Goal: Task Accomplishment & Management: Complete application form

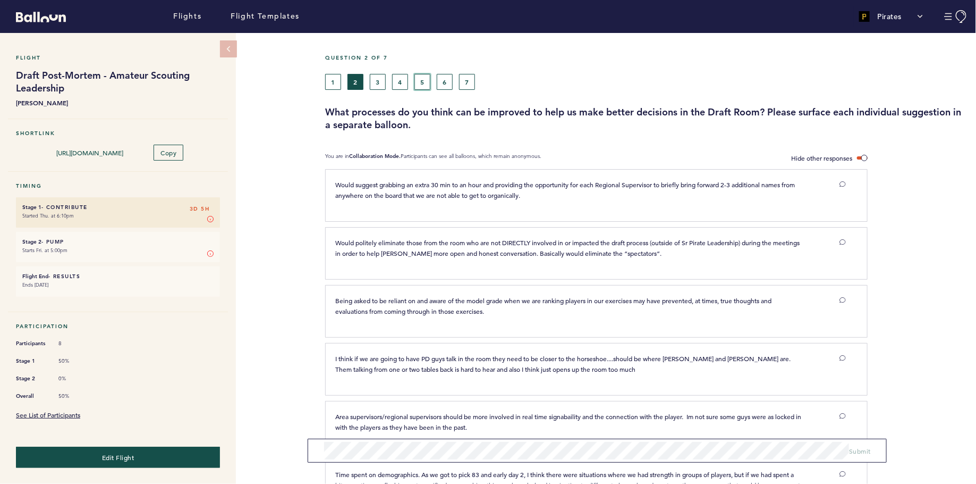
click at [421, 80] on button "5" at bounding box center [422, 82] width 16 height 16
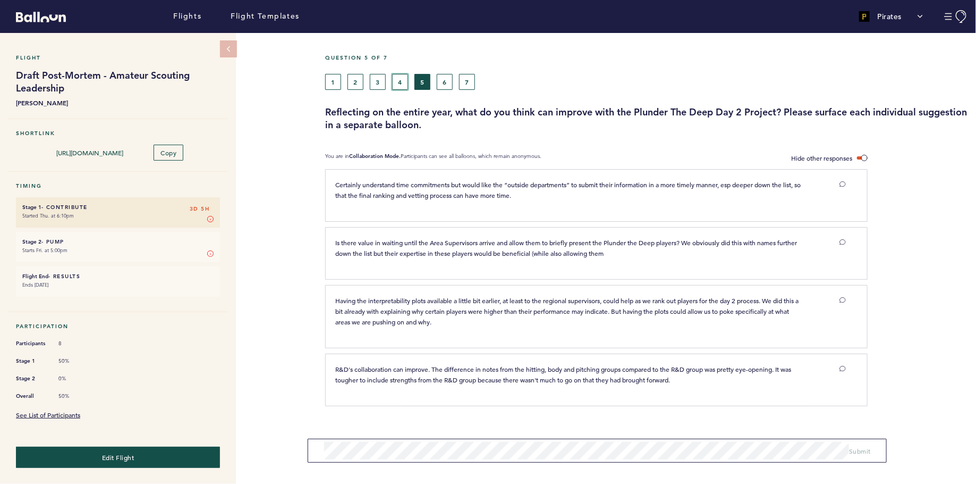
click at [402, 78] on button "4" at bounding box center [400, 82] width 16 height 16
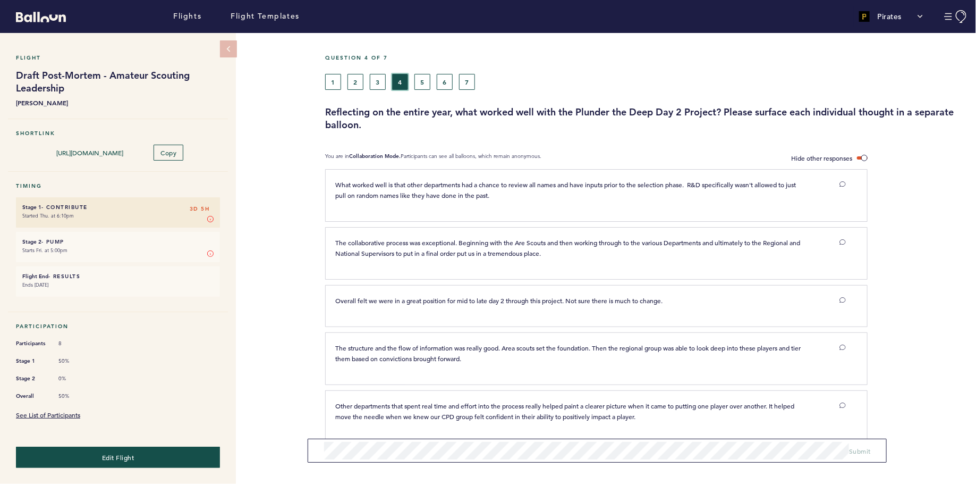
scroll to position [14, 0]
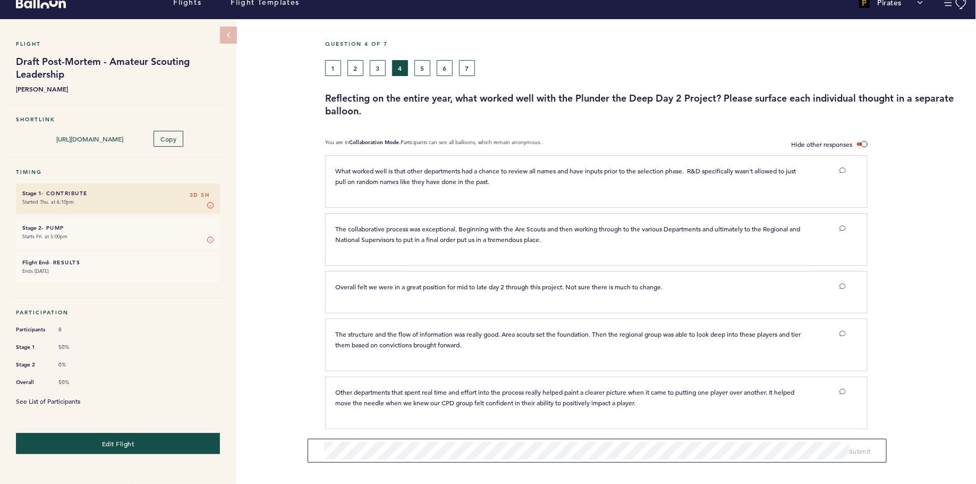
click at [53, 396] on link "See List of Participants" at bounding box center [48, 400] width 64 height 9
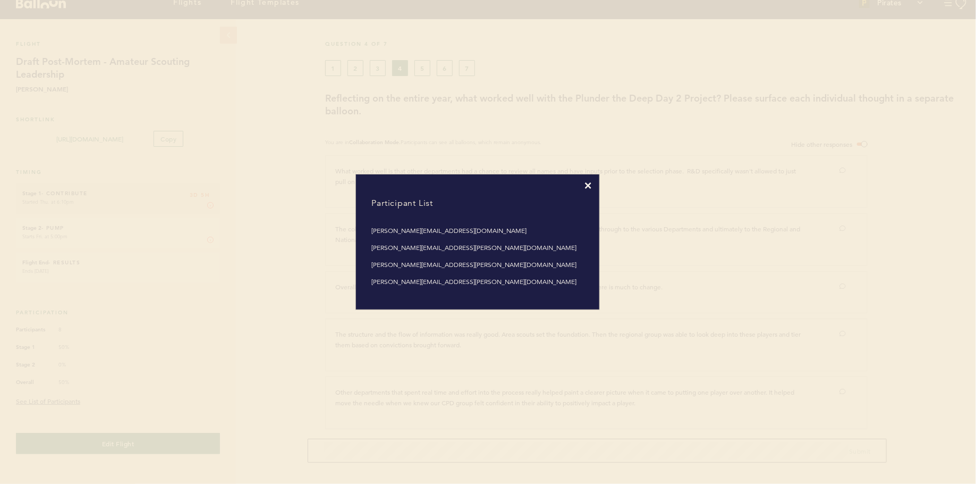
click at [590, 186] on icon at bounding box center [588, 185] width 6 height 6
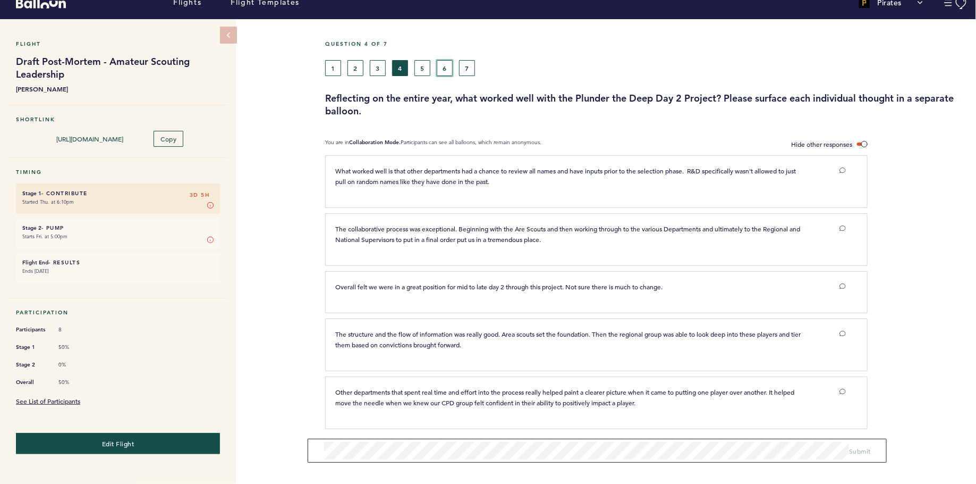
click at [444, 70] on button "6" at bounding box center [445, 68] width 16 height 16
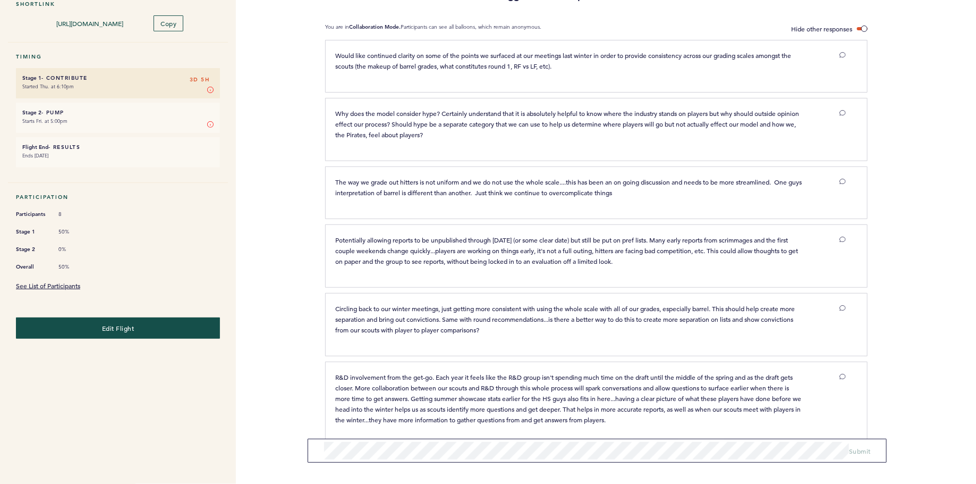
scroll to position [146, 0]
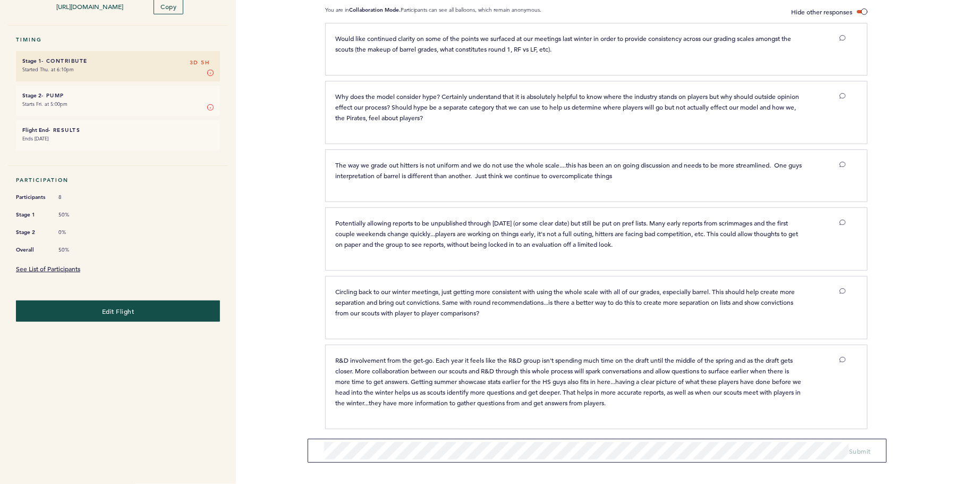
click at [409, 133] on div "Why does the model consider hype? Certainly understand that it is absolutely he…" at bounding box center [596, 112] width 542 height 63
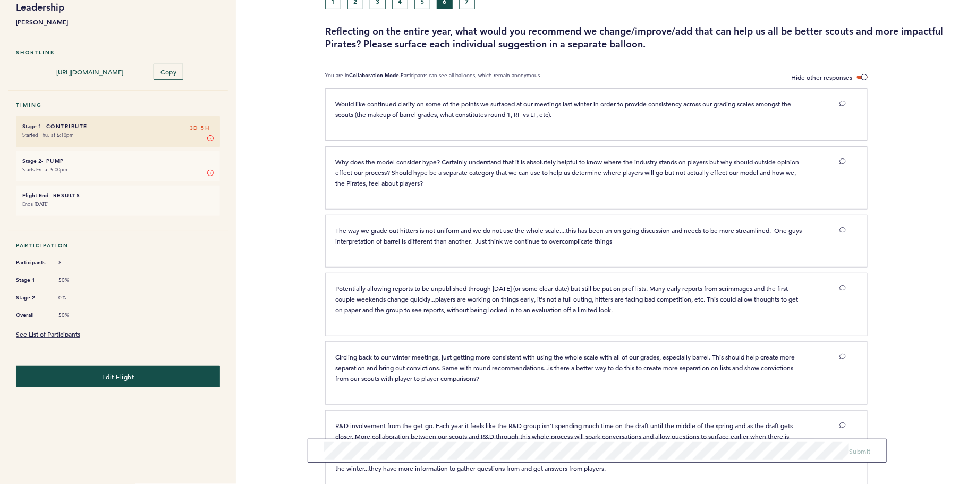
scroll to position [0, 0]
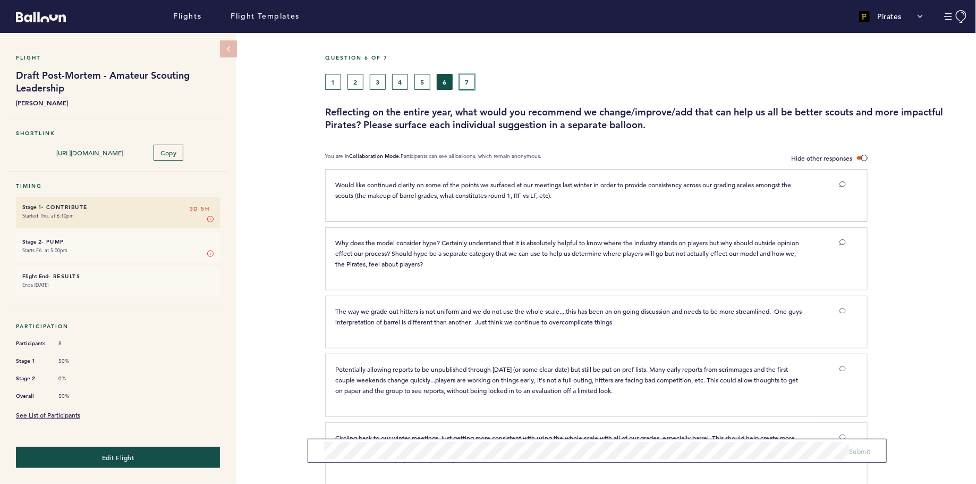
click at [465, 75] on button "7" at bounding box center [467, 82] width 16 height 16
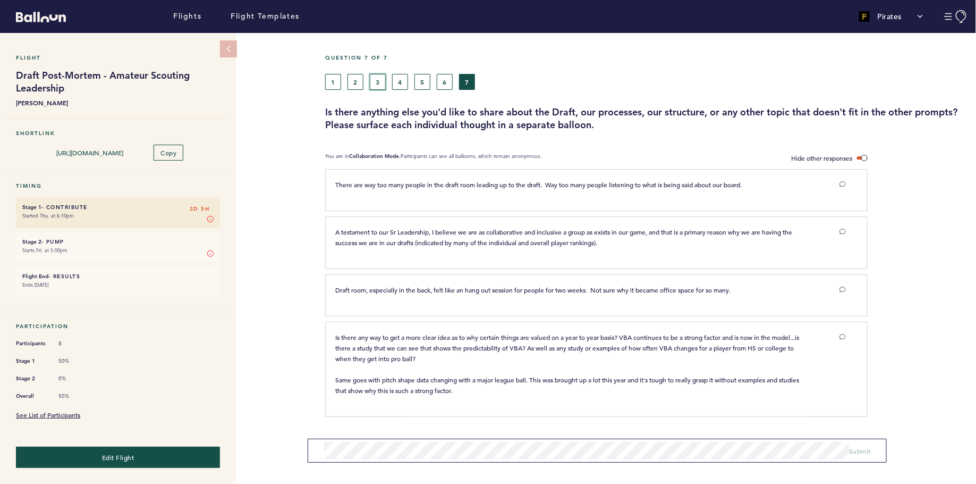
click at [374, 86] on button "3" at bounding box center [378, 82] width 16 height 16
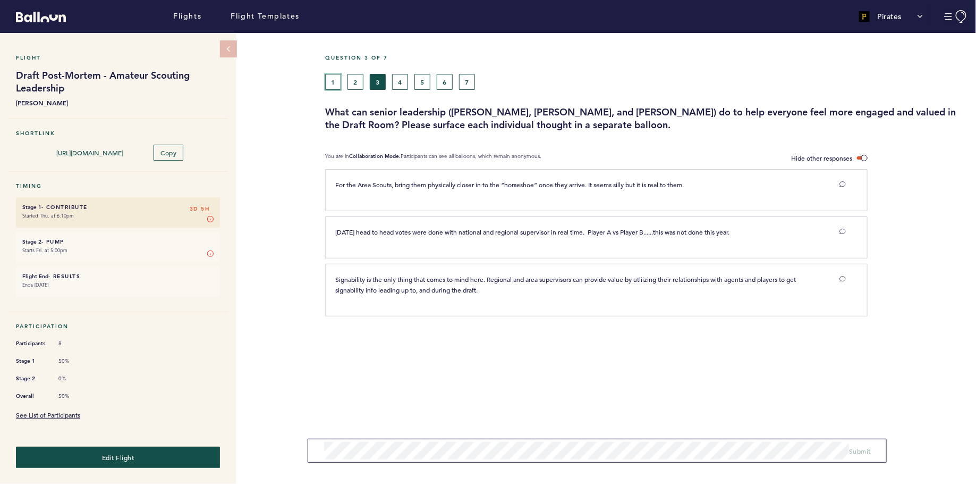
click at [334, 77] on button "1" at bounding box center [333, 82] width 16 height 16
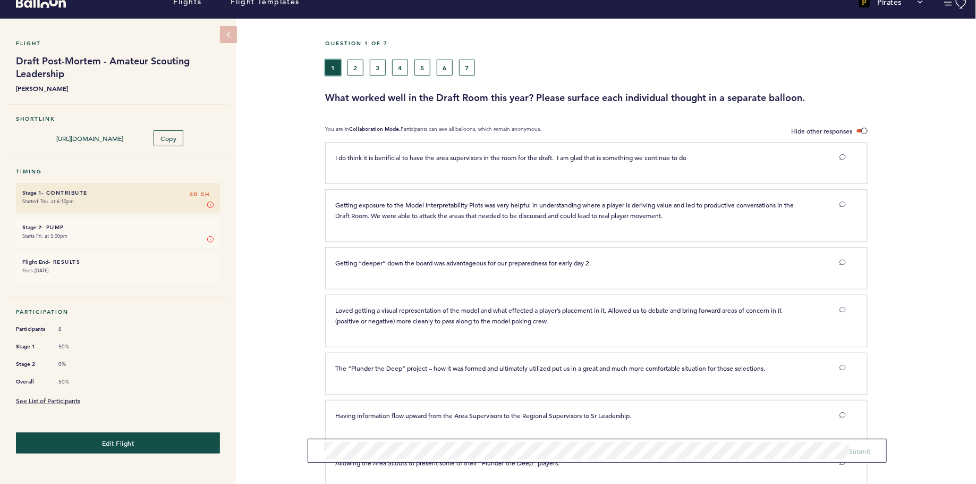
scroll to position [8, 0]
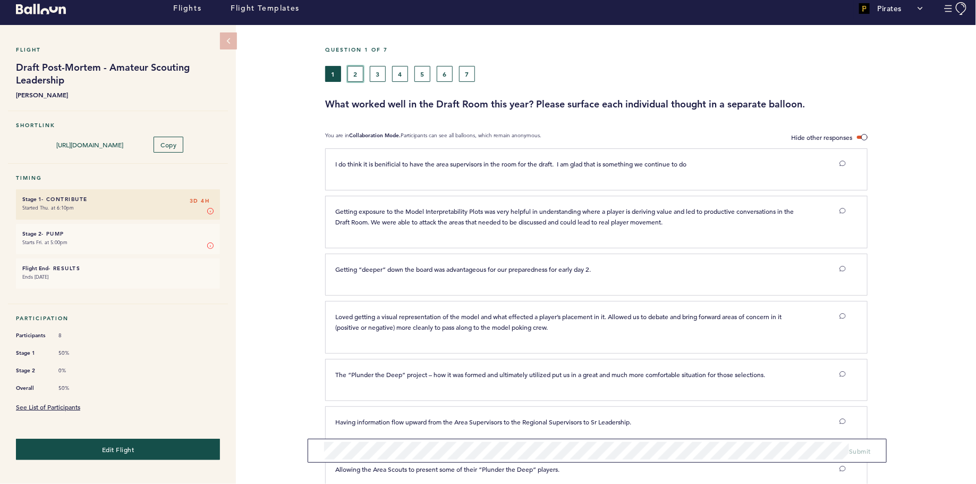
click at [358, 77] on button "2" at bounding box center [355, 74] width 16 height 16
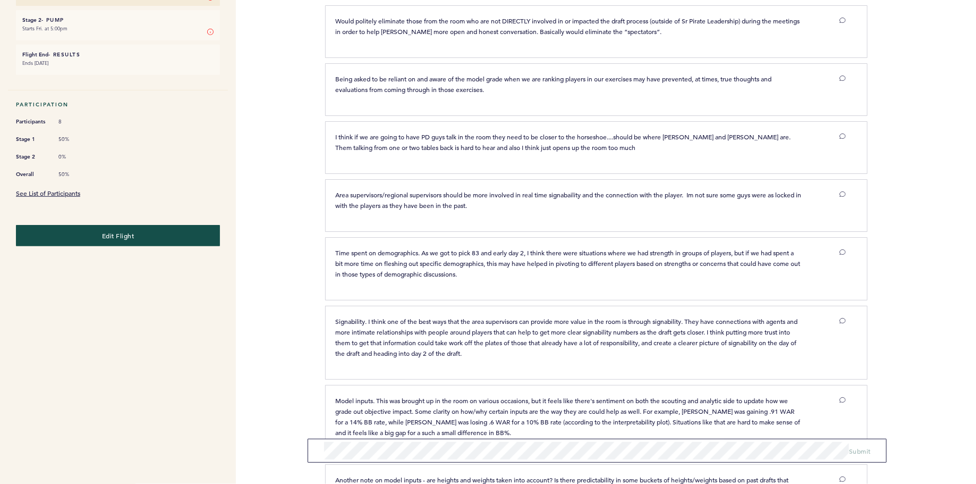
scroll to position [214, 0]
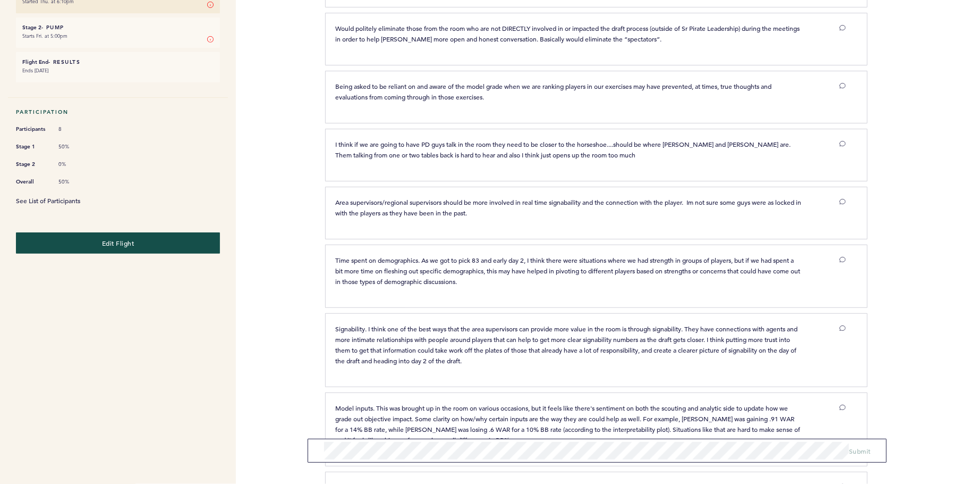
click at [68, 196] on link "See List of Participants" at bounding box center [48, 200] width 64 height 9
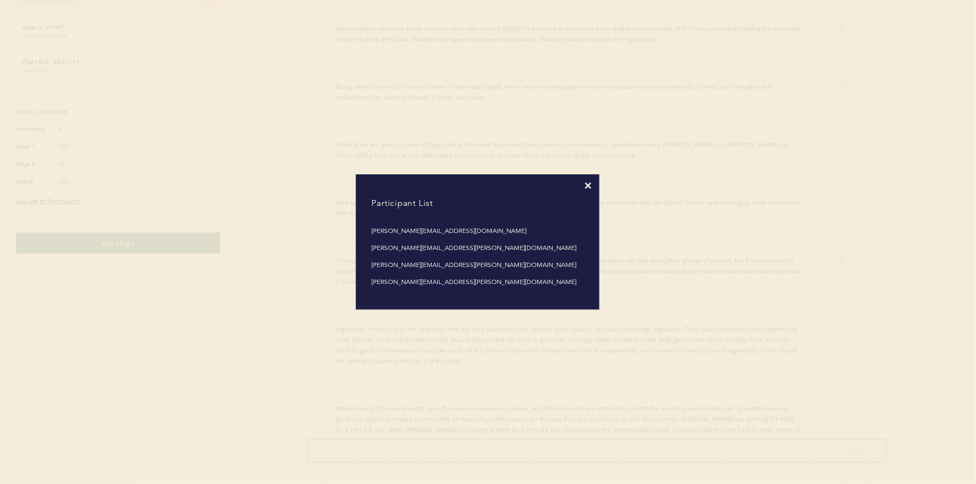
click at [588, 188] on icon at bounding box center [588, 185] width 6 height 6
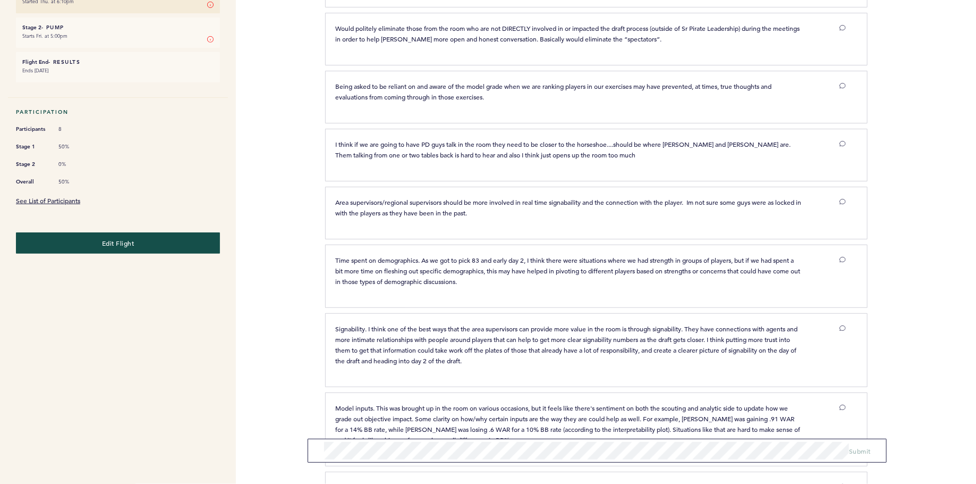
scroll to position [0, 0]
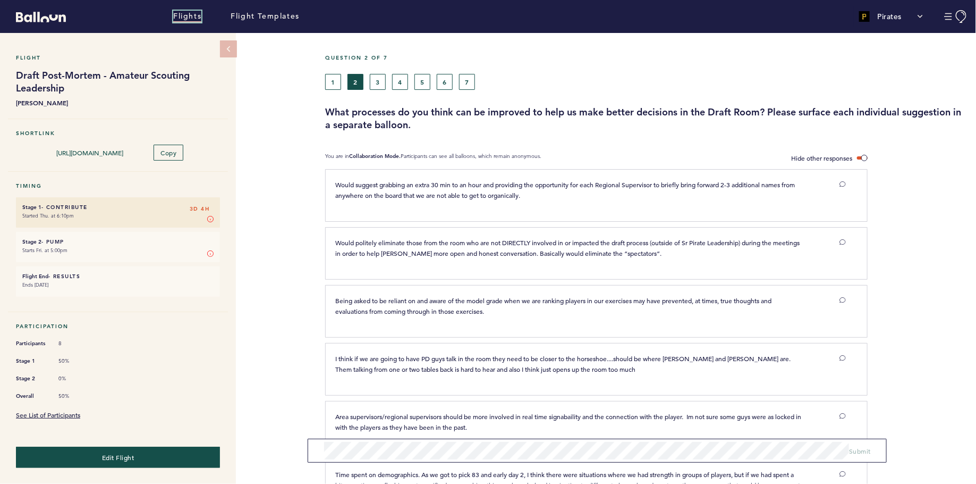
click at [185, 13] on link "Flights" at bounding box center [187, 17] width 28 height 12
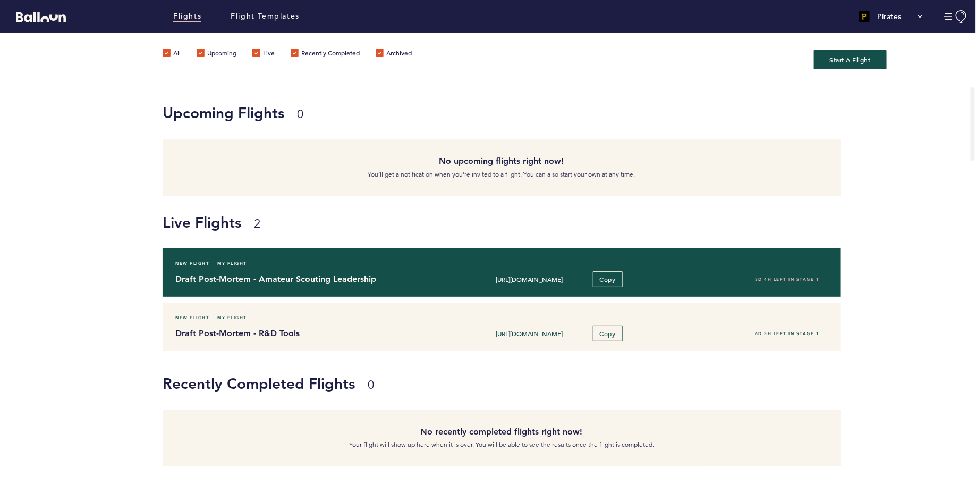
click at [242, 281] on h4 "Draft Post-Mortem - Amateur Scouting Leadership" at bounding box center [306, 279] width 262 height 13
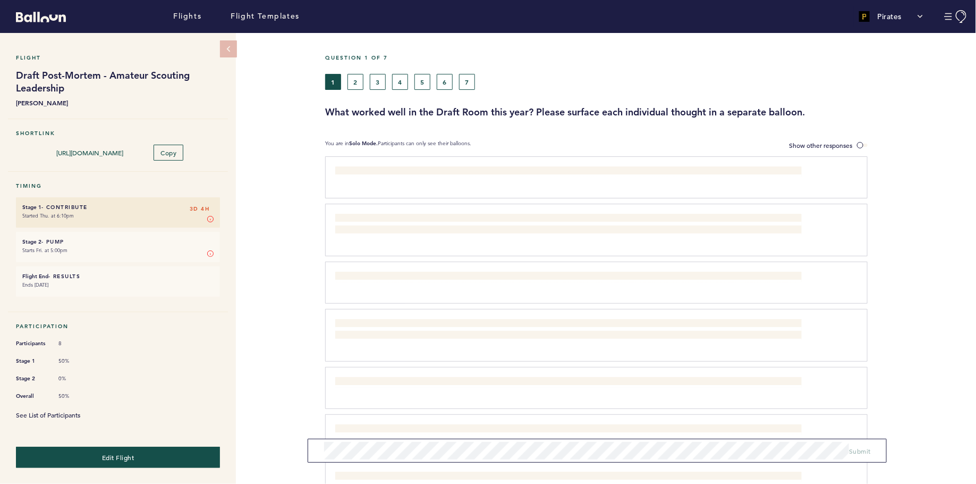
click at [75, 410] on link "See List of Participants" at bounding box center [48, 414] width 64 height 9
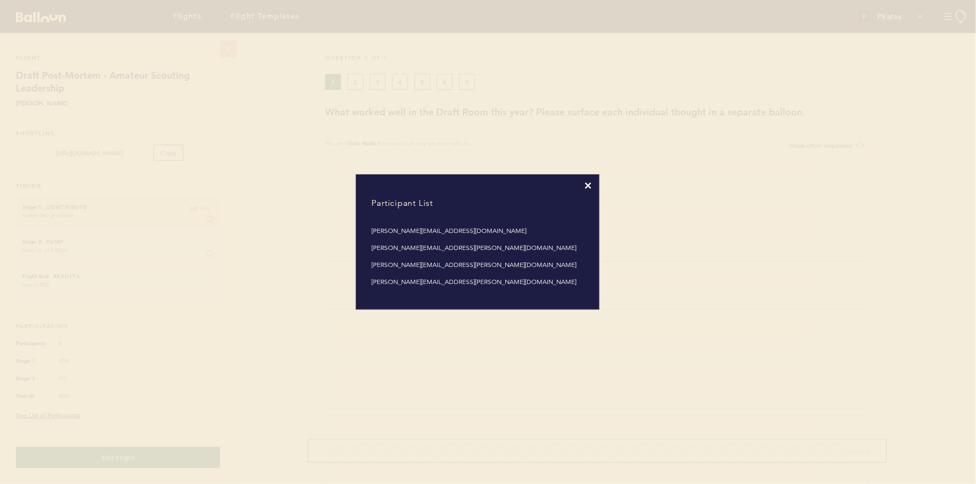
drag, startPoint x: 454, startPoint y: 217, endPoint x: 376, endPoint y: 218, distance: 77.6
click at [376, 218] on div "Participant List [PERSON_NAME][EMAIL_ADDRESS][DOMAIN_NAME] [PERSON_NAME][DOMAIN…" at bounding box center [477, 241] width 243 height 135
click at [587, 187] on icon at bounding box center [588, 185] width 6 height 6
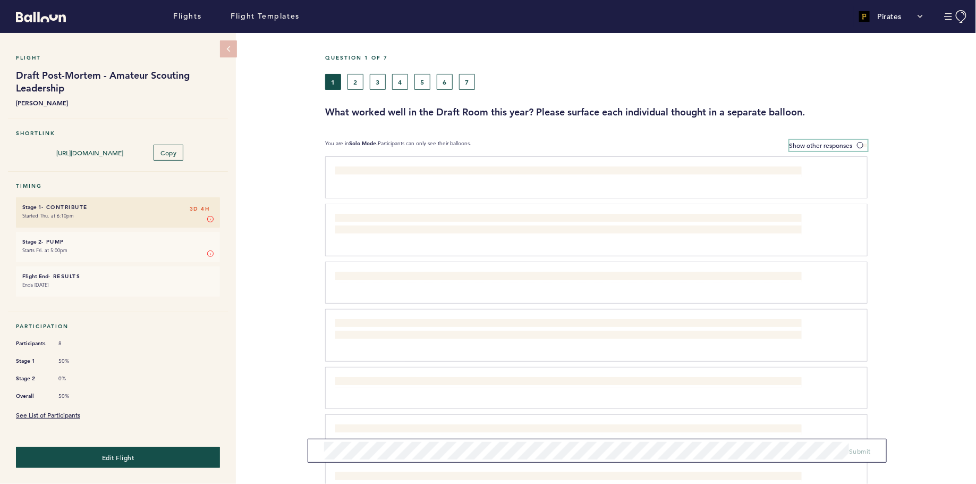
click at [860, 140] on label "Show other responses" at bounding box center [829, 145] width 78 height 11
click at [0, 0] on input "Show other responses" at bounding box center [0, 0] width 0 height 0
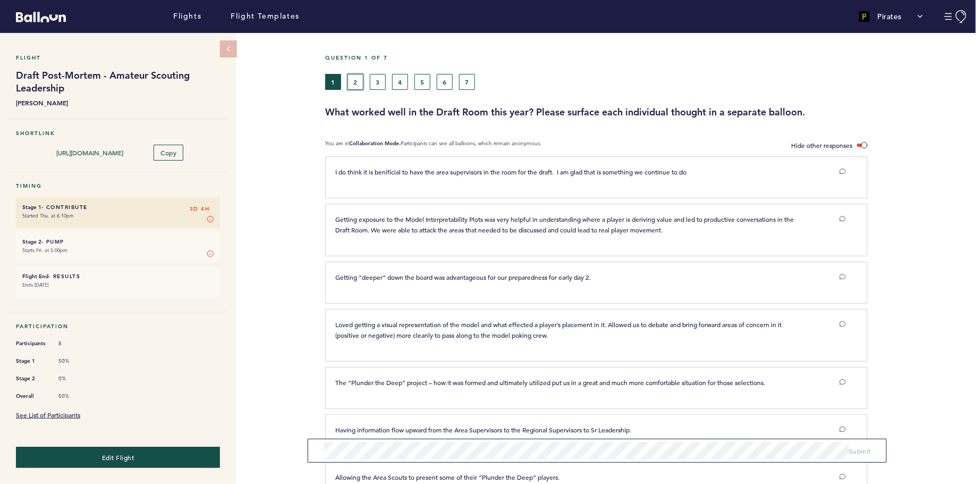
click at [355, 83] on button "2" at bounding box center [355, 82] width 16 height 16
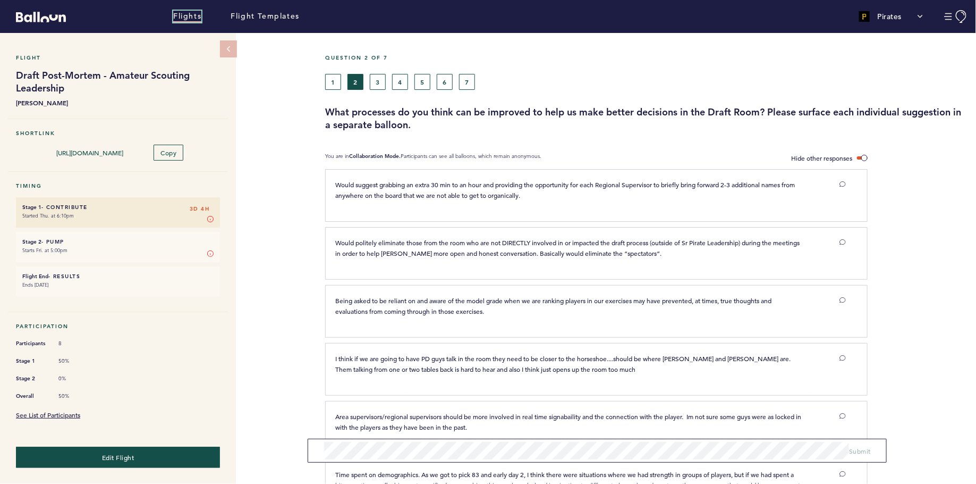
click at [189, 19] on link "Flights" at bounding box center [187, 17] width 28 height 12
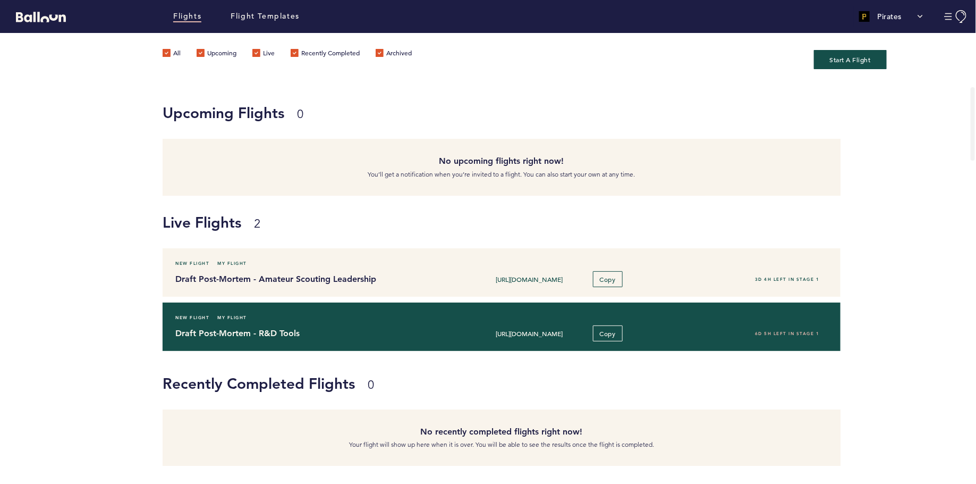
click at [240, 306] on div "New Flight My Flight Draft Post-Mortem - R&D Tools [URL][DOMAIN_NAME] Copy 6D 5…" at bounding box center [502, 326] width 678 height 48
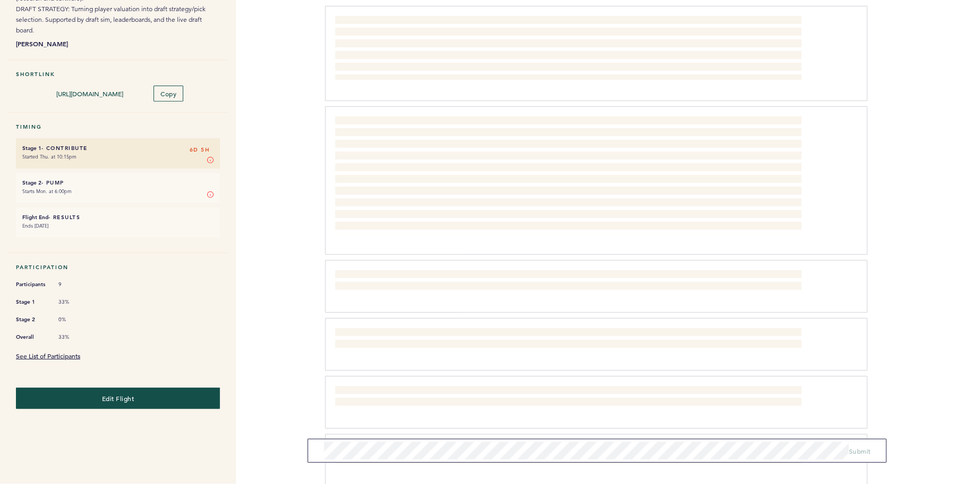
scroll to position [166, 0]
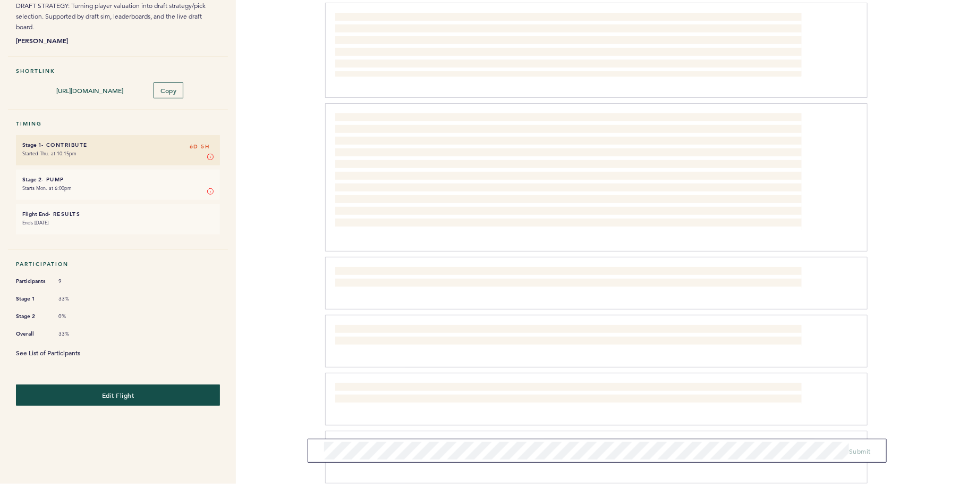
click at [72, 348] on link "See List of Participants" at bounding box center [48, 352] width 64 height 9
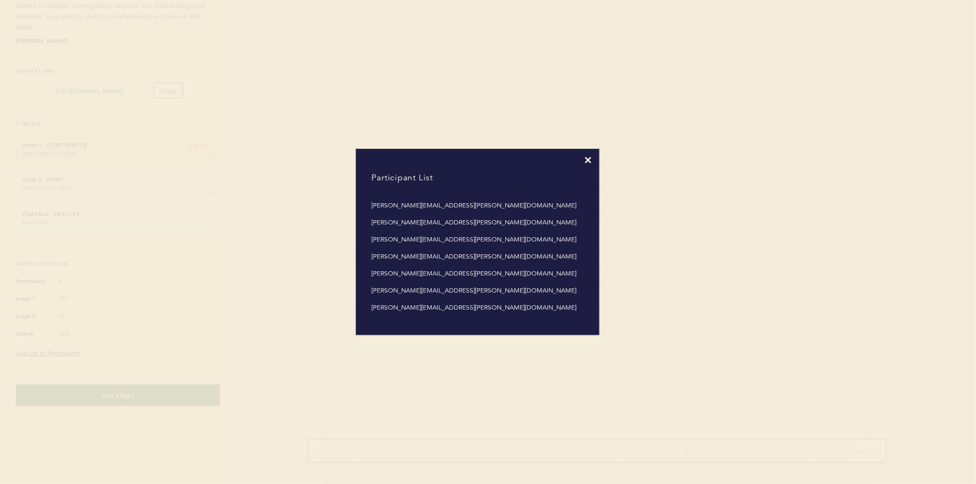
click at [586, 160] on icon at bounding box center [588, 160] width 6 height 6
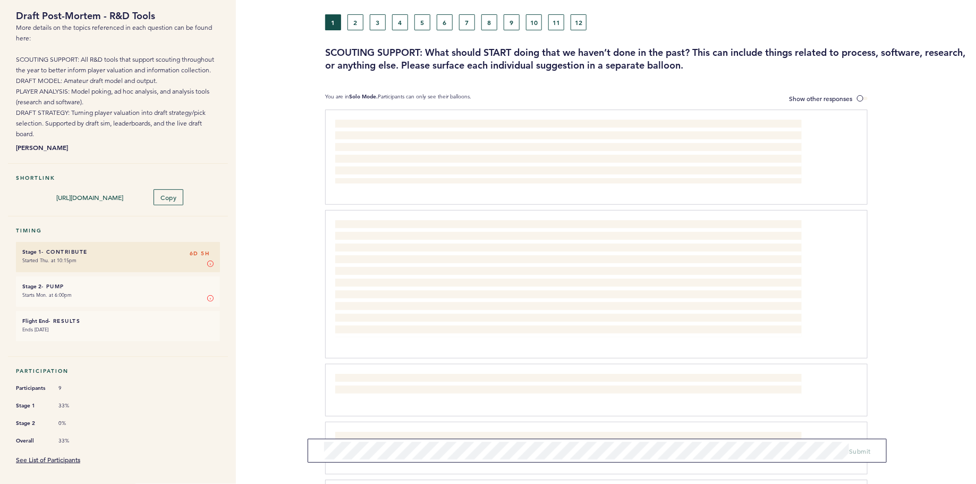
scroll to position [0, 0]
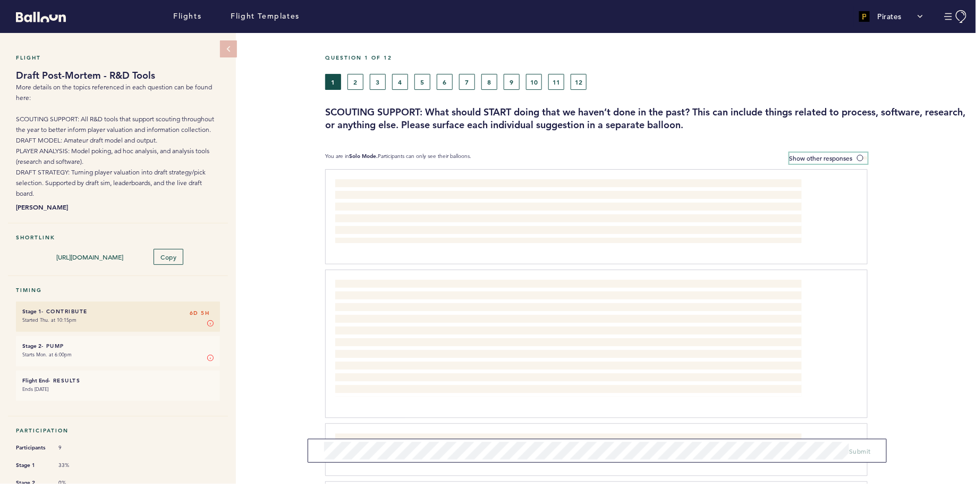
click at [861, 156] on span at bounding box center [862, 157] width 11 height 3
click at [0, 0] on input "Show other responses" at bounding box center [0, 0] width 0 height 0
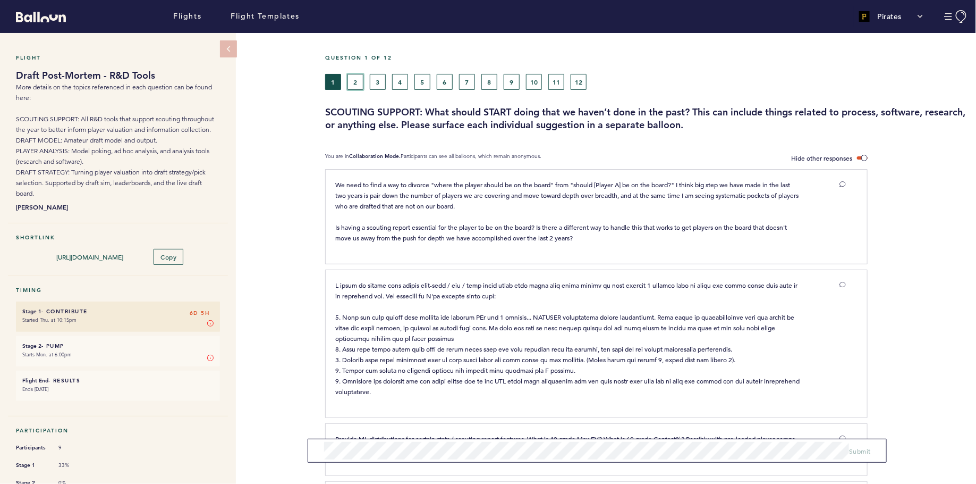
click at [357, 78] on button "2" at bounding box center [355, 82] width 16 height 16
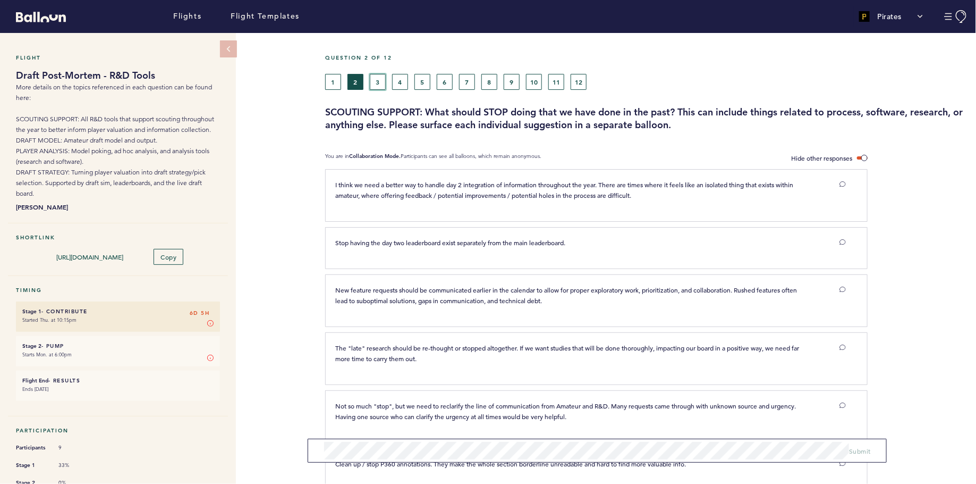
click at [385, 83] on button "3" at bounding box center [378, 82] width 16 height 16
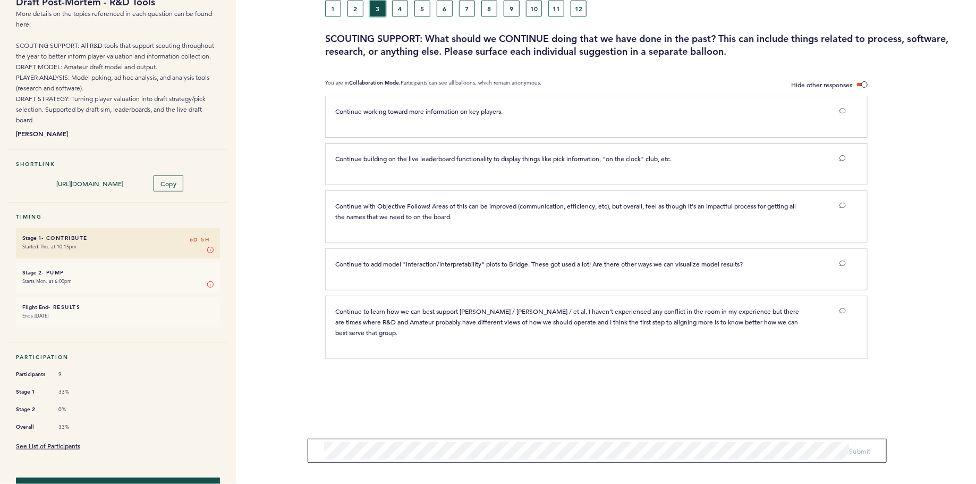
scroll to position [75, 0]
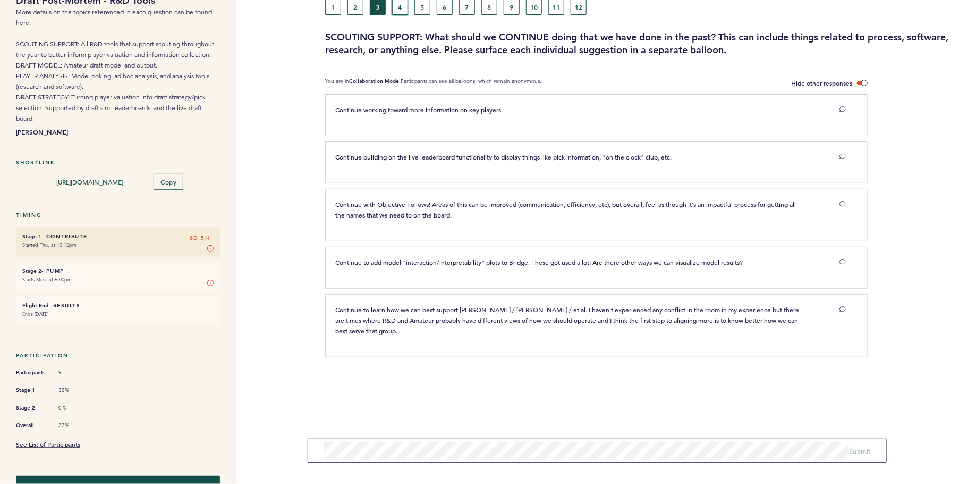
click at [400, 9] on button "4" at bounding box center [400, 7] width 16 height 16
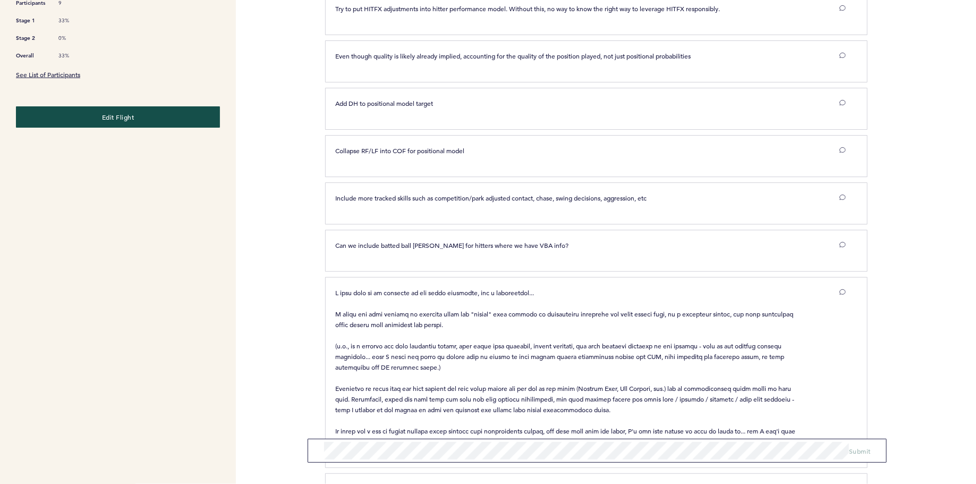
scroll to position [679, 0]
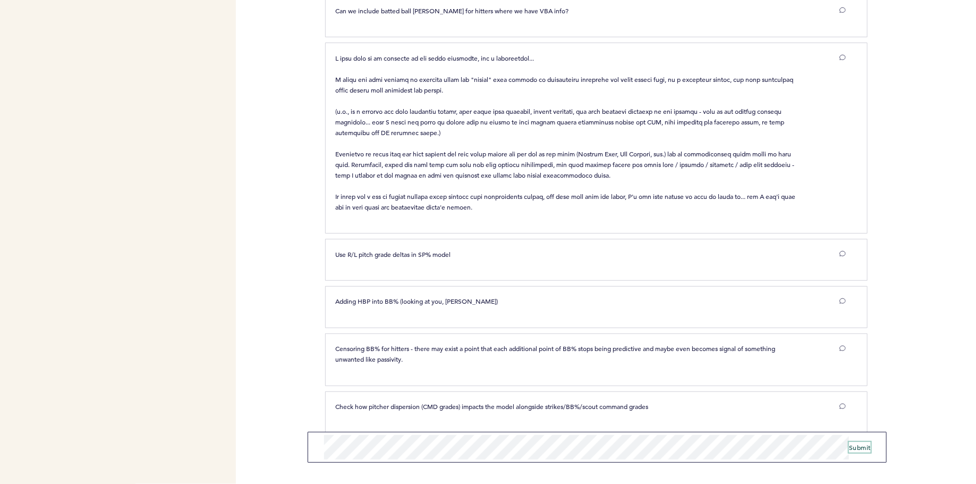
click at [866, 445] on span "Submit" at bounding box center [860, 447] width 22 height 9
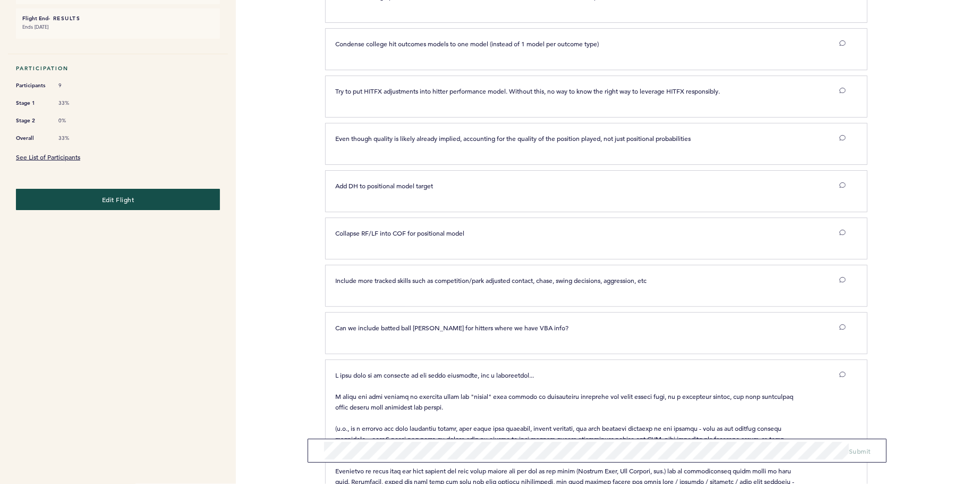
scroll to position [0, 0]
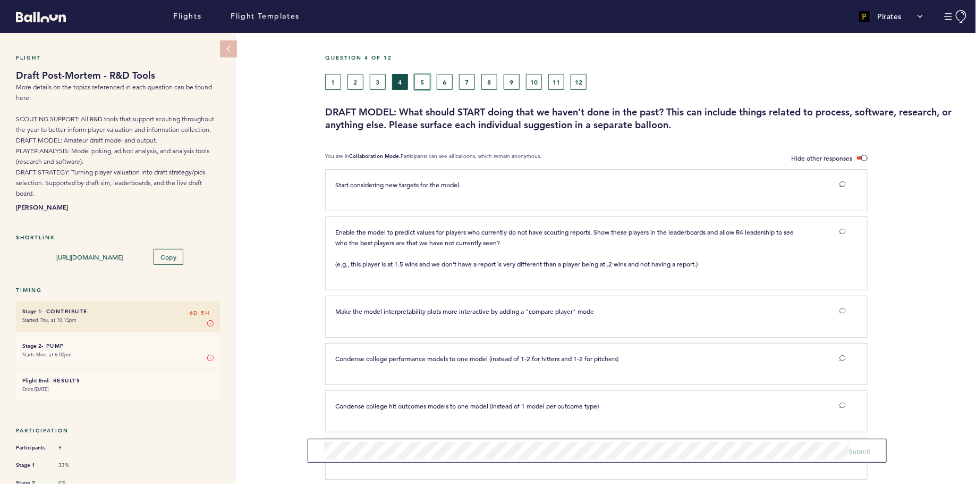
click at [420, 79] on button "5" at bounding box center [422, 82] width 16 height 16
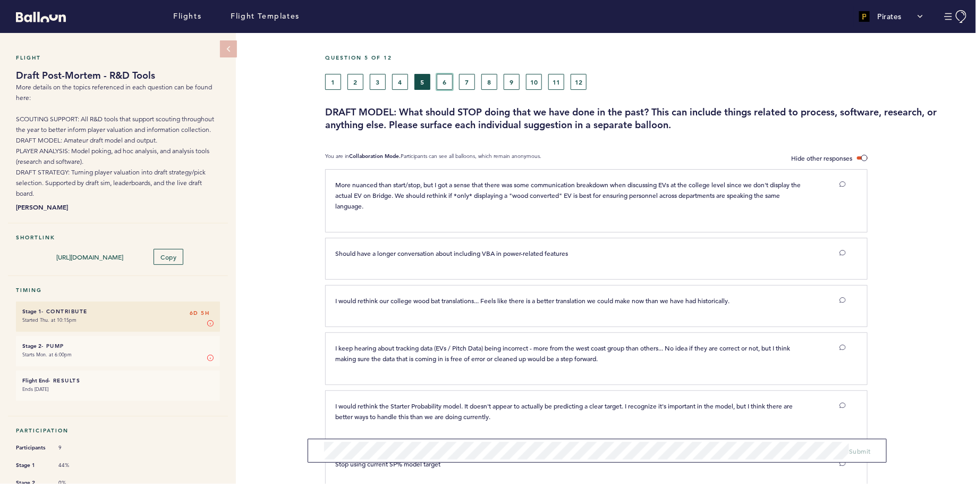
click at [447, 84] on button "6" at bounding box center [445, 82] width 16 height 16
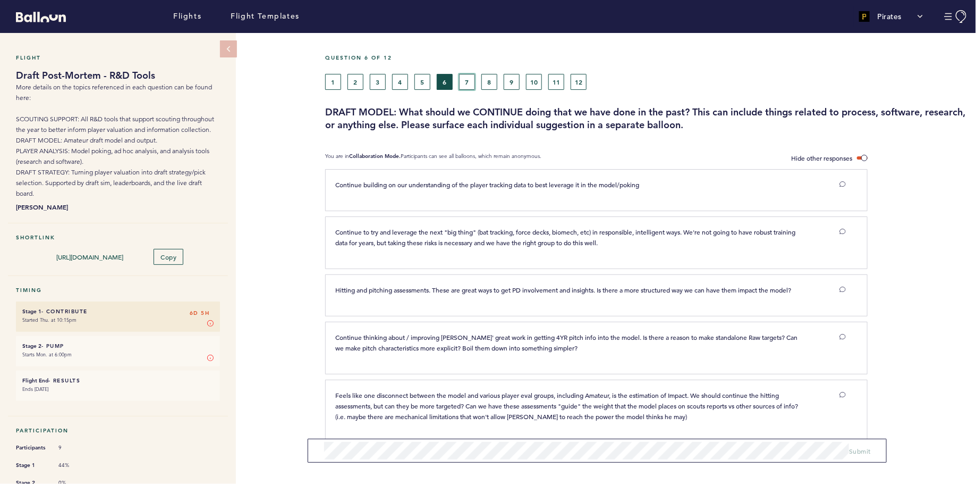
click at [469, 83] on button "7" at bounding box center [467, 82] width 16 height 16
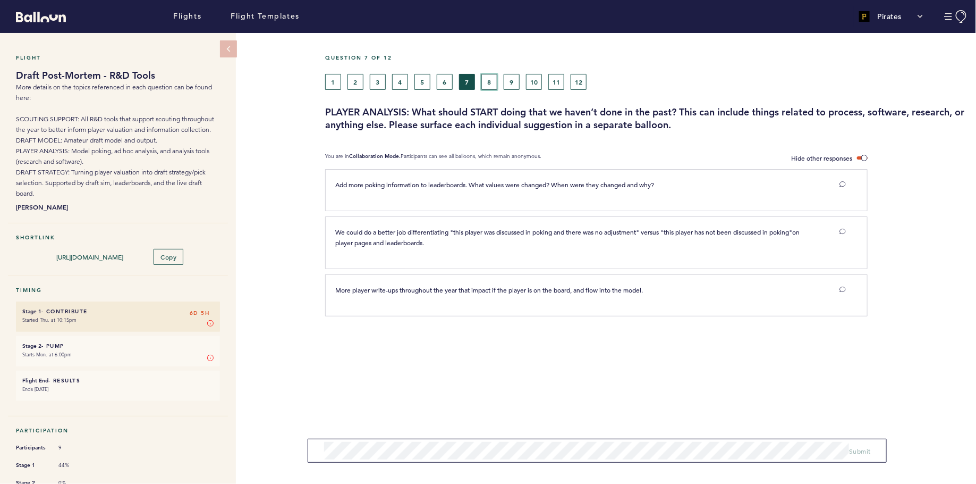
click at [486, 82] on button "8" at bounding box center [489, 82] width 16 height 16
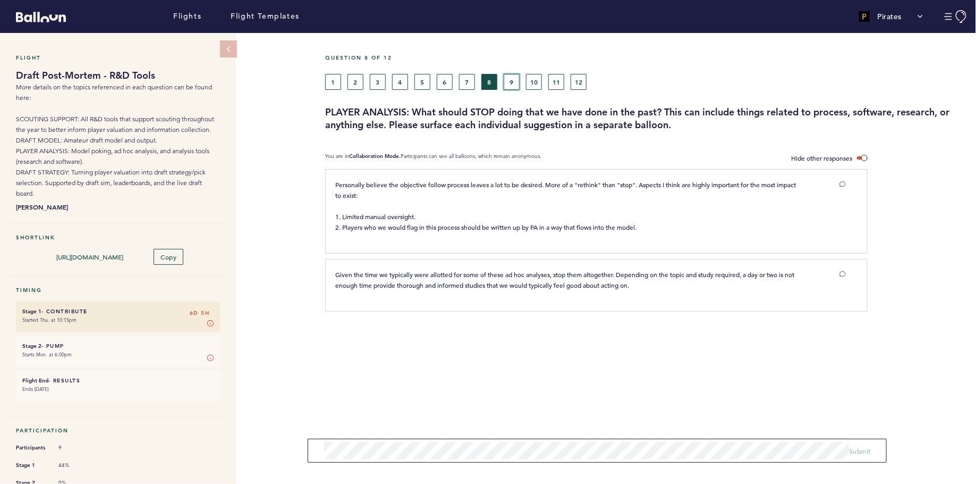
click at [518, 78] on button "9" at bounding box center [512, 82] width 16 height 16
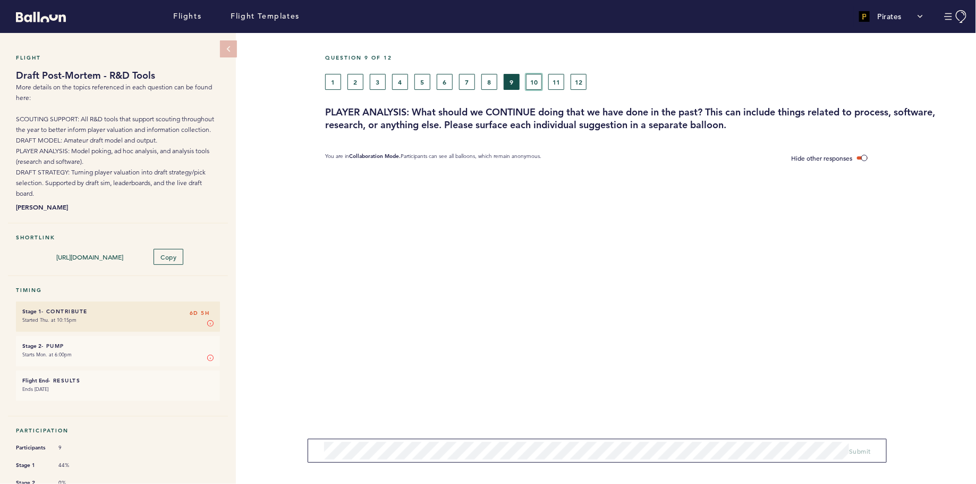
click at [534, 84] on button "10" at bounding box center [534, 82] width 16 height 16
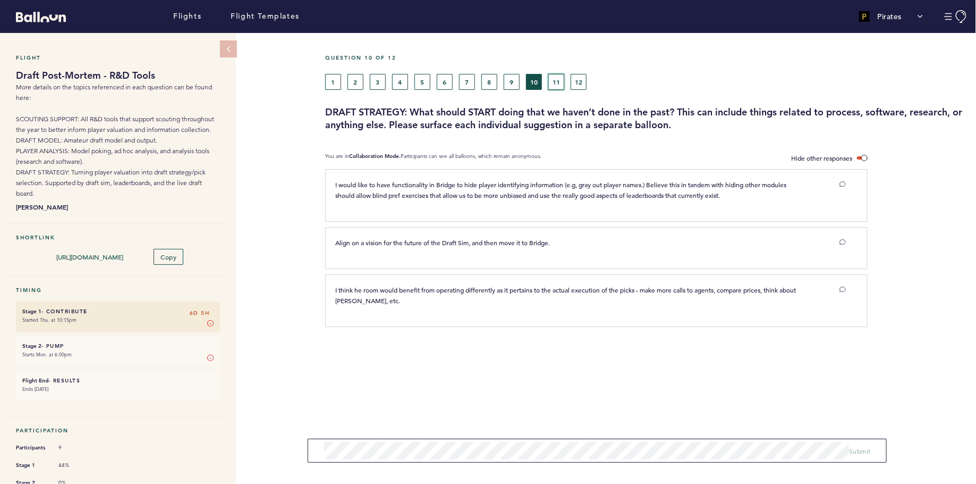
click at [561, 81] on button "11" at bounding box center [556, 82] width 16 height 16
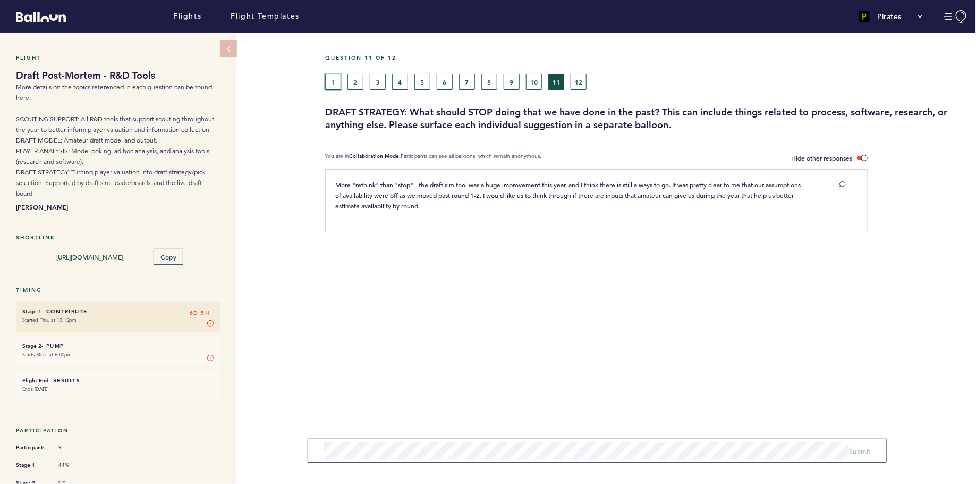
click at [335, 82] on button "1" at bounding box center [333, 82] width 16 height 16
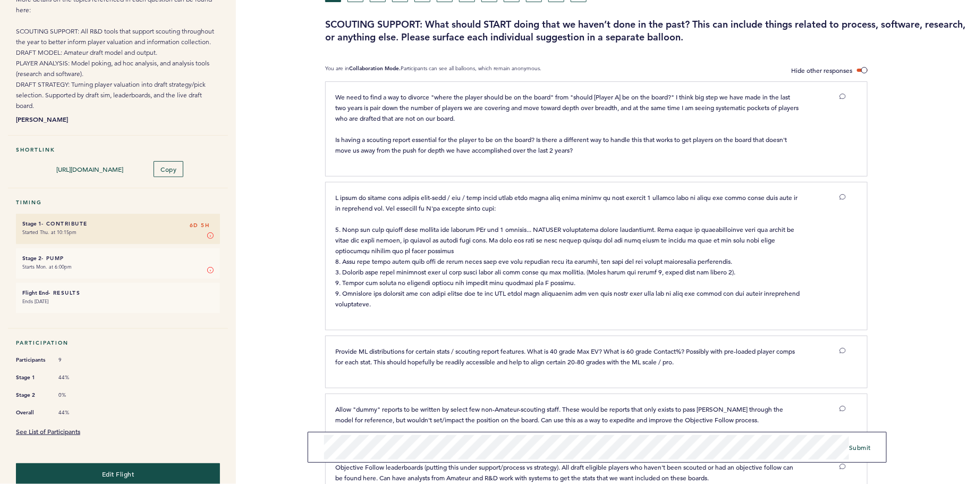
scroll to position [267, 0]
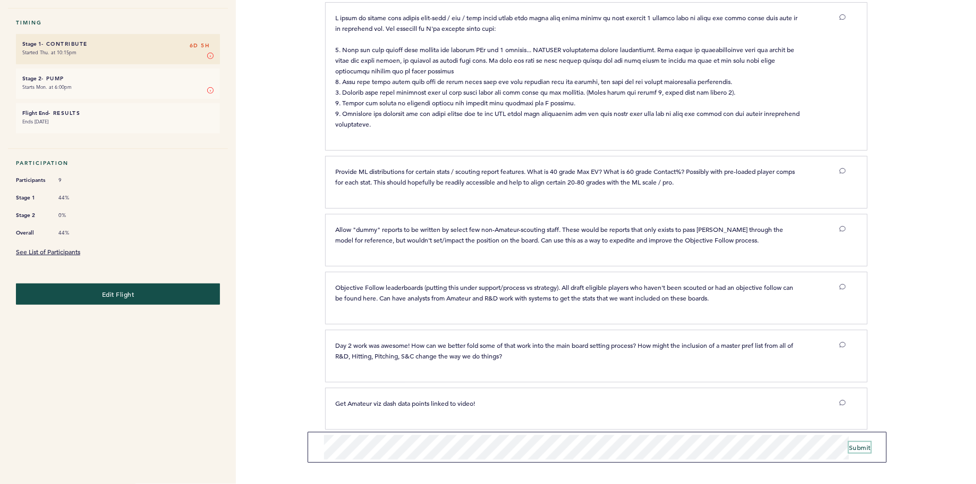
click at [864, 448] on span "Submit" at bounding box center [860, 447] width 22 height 9
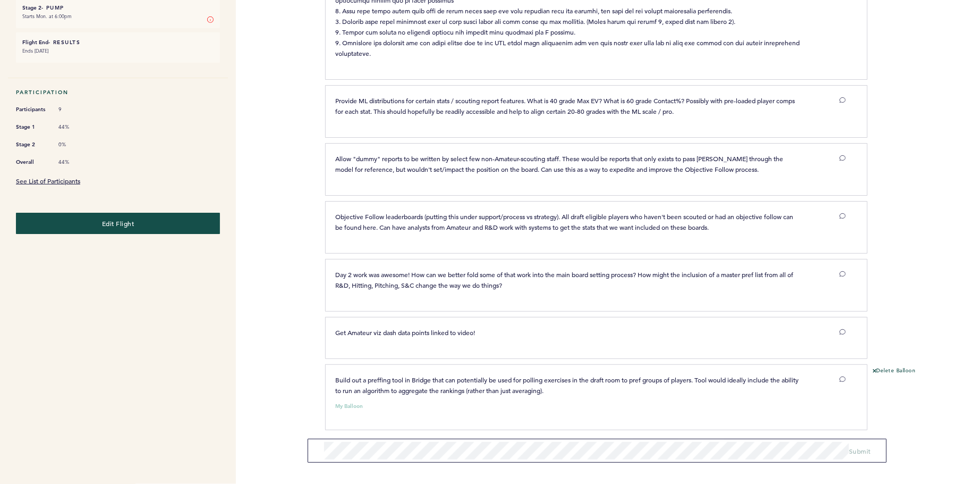
scroll to position [0, 0]
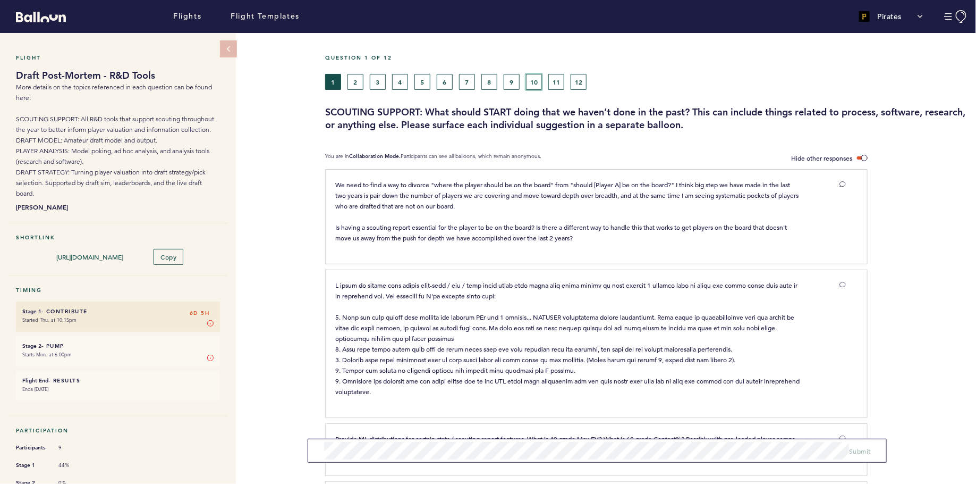
click at [536, 83] on button "10" at bounding box center [534, 82] width 16 height 16
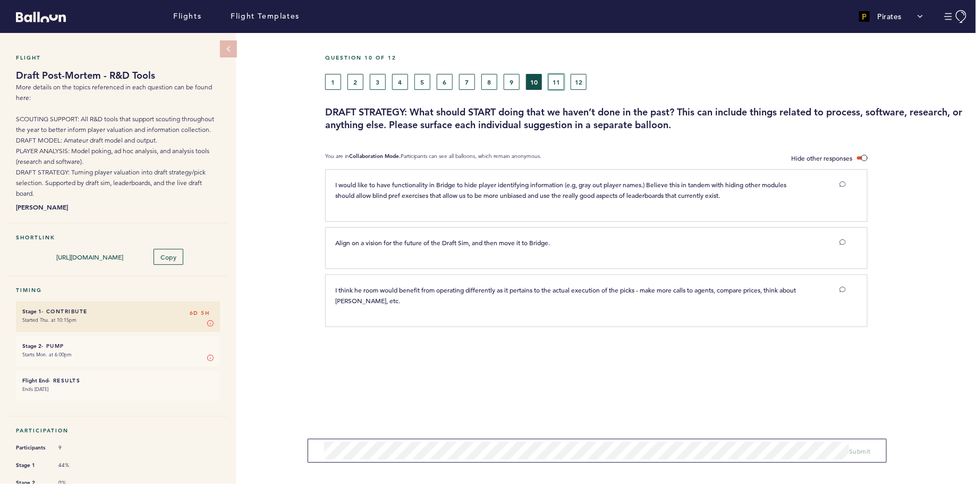
click at [552, 78] on button "11" at bounding box center [556, 82] width 16 height 16
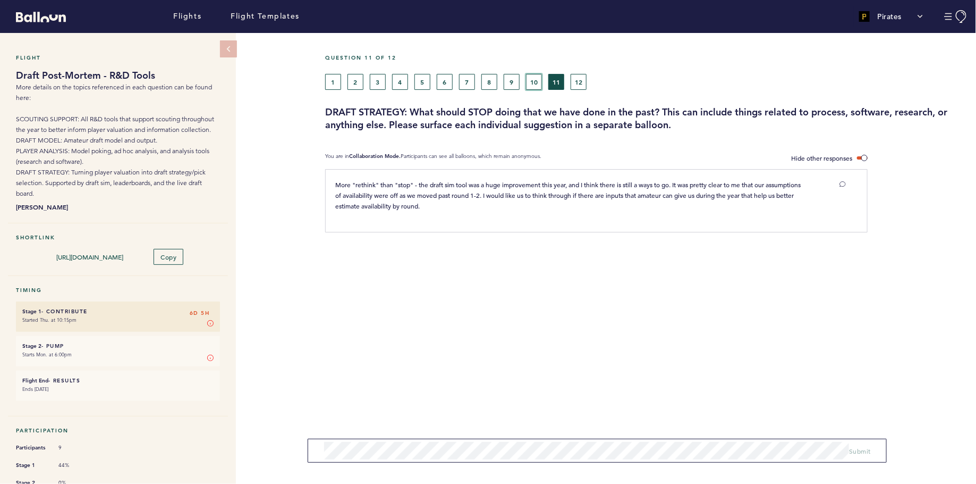
click at [535, 77] on button "10" at bounding box center [534, 82] width 16 height 16
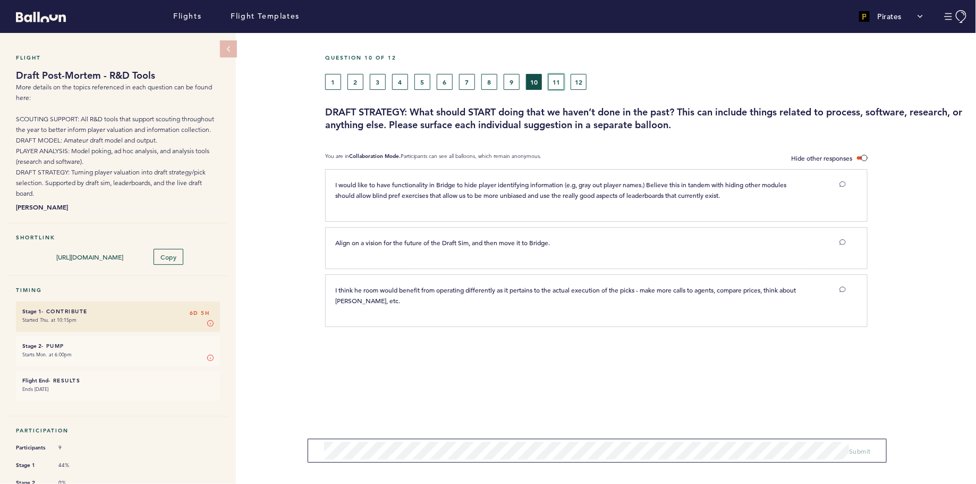
click at [561, 82] on button "11" at bounding box center [556, 82] width 16 height 16
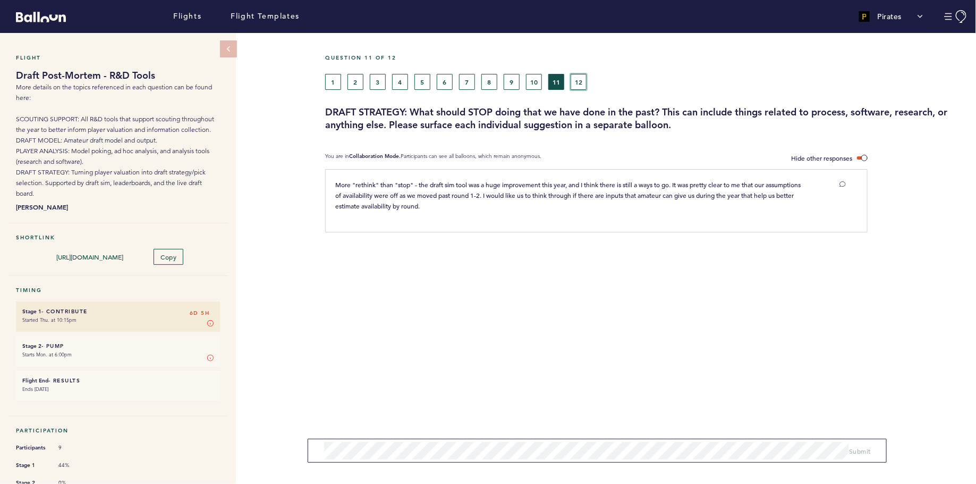
click at [572, 81] on button "12" at bounding box center [579, 82] width 16 height 16
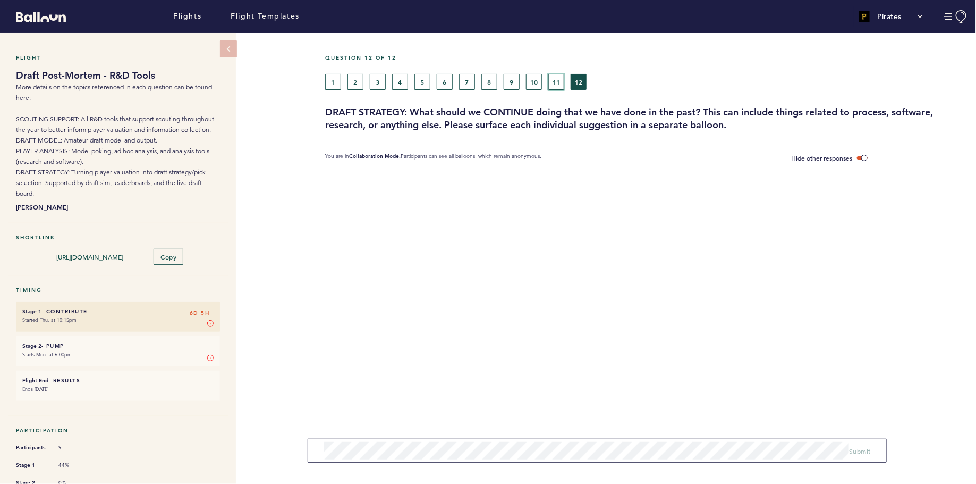
click at [563, 81] on button "11" at bounding box center [556, 82] width 16 height 16
